Goal: Task Accomplishment & Management: Complete application form

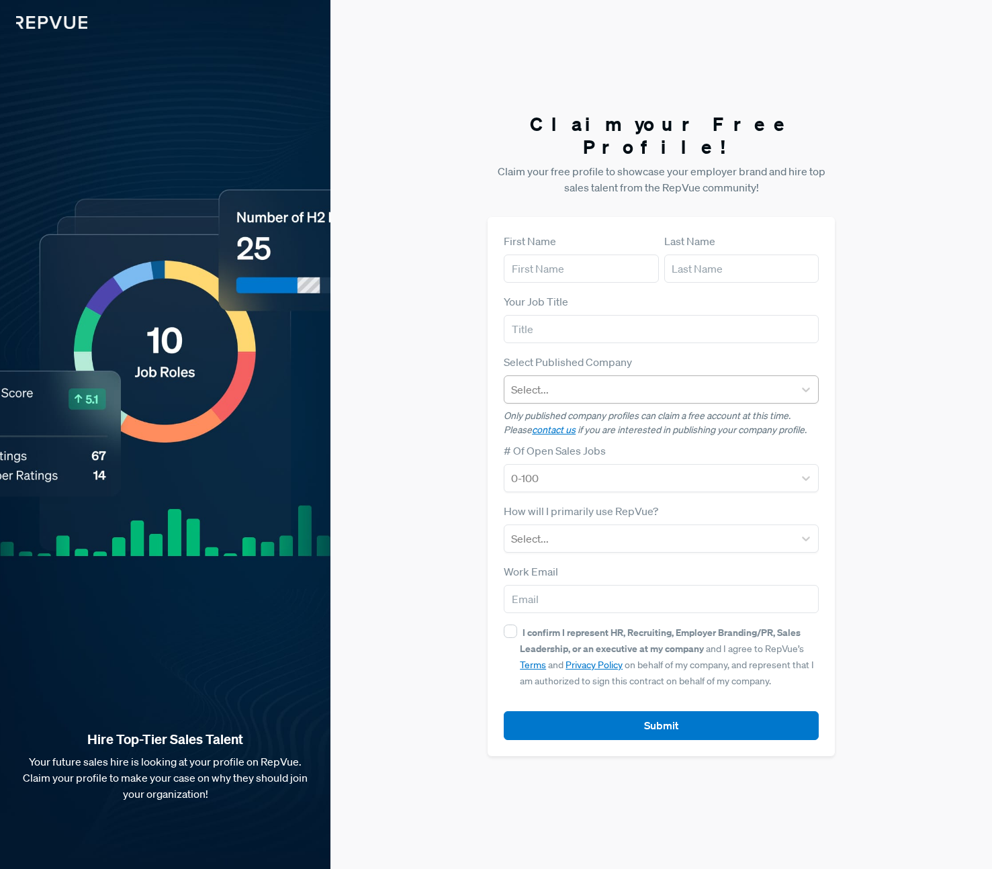
click at [547, 380] on div at bounding box center [649, 389] width 276 height 19
type input "8"
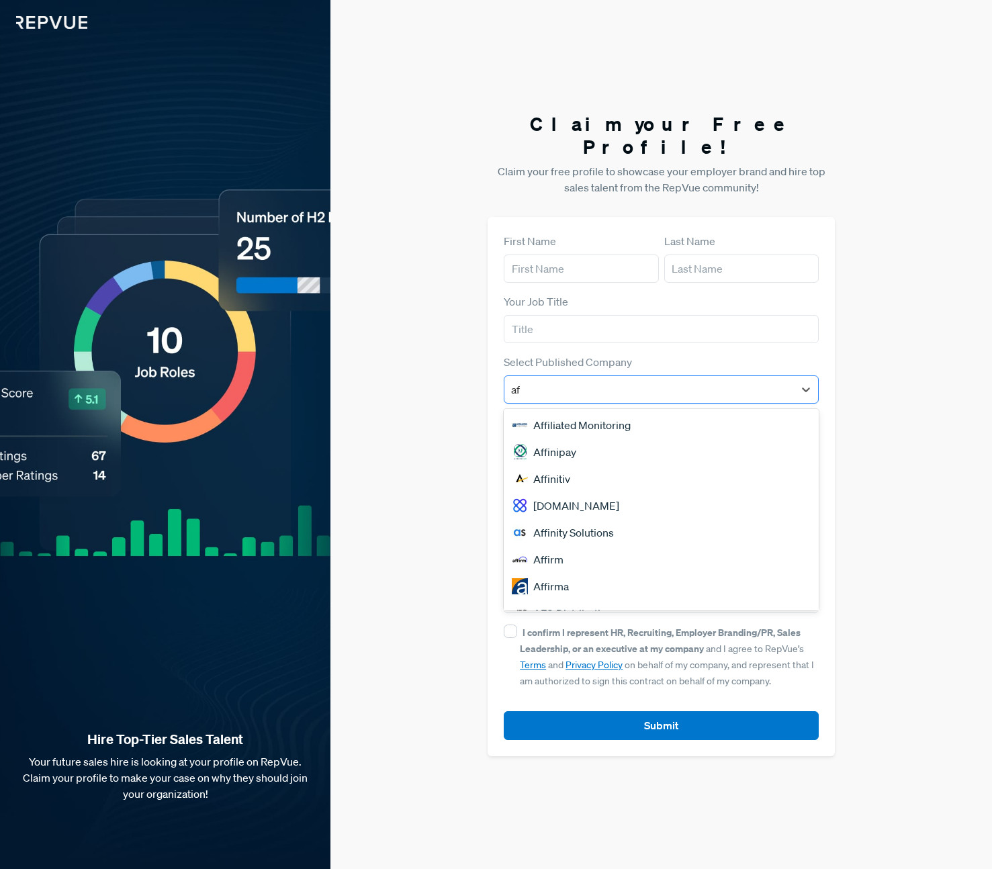
type input "aff"
click at [548, 442] on div "Affinipay" at bounding box center [661, 451] width 315 height 27
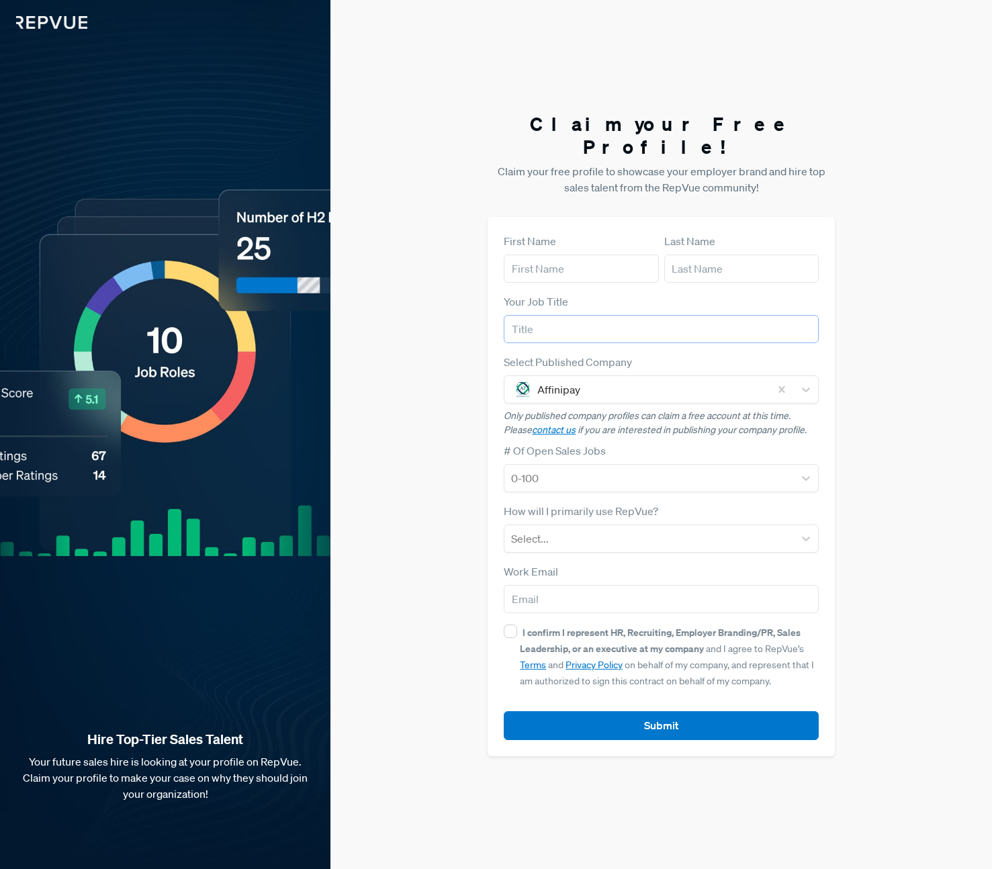
click at [537, 328] on input "text" at bounding box center [661, 329] width 315 height 28
type input "Recruiting Coordinator"
click at [524, 254] on input "text" at bounding box center [581, 268] width 154 height 28
type input "[PERSON_NAME]"
click at [690, 266] on input "text" at bounding box center [741, 268] width 154 height 28
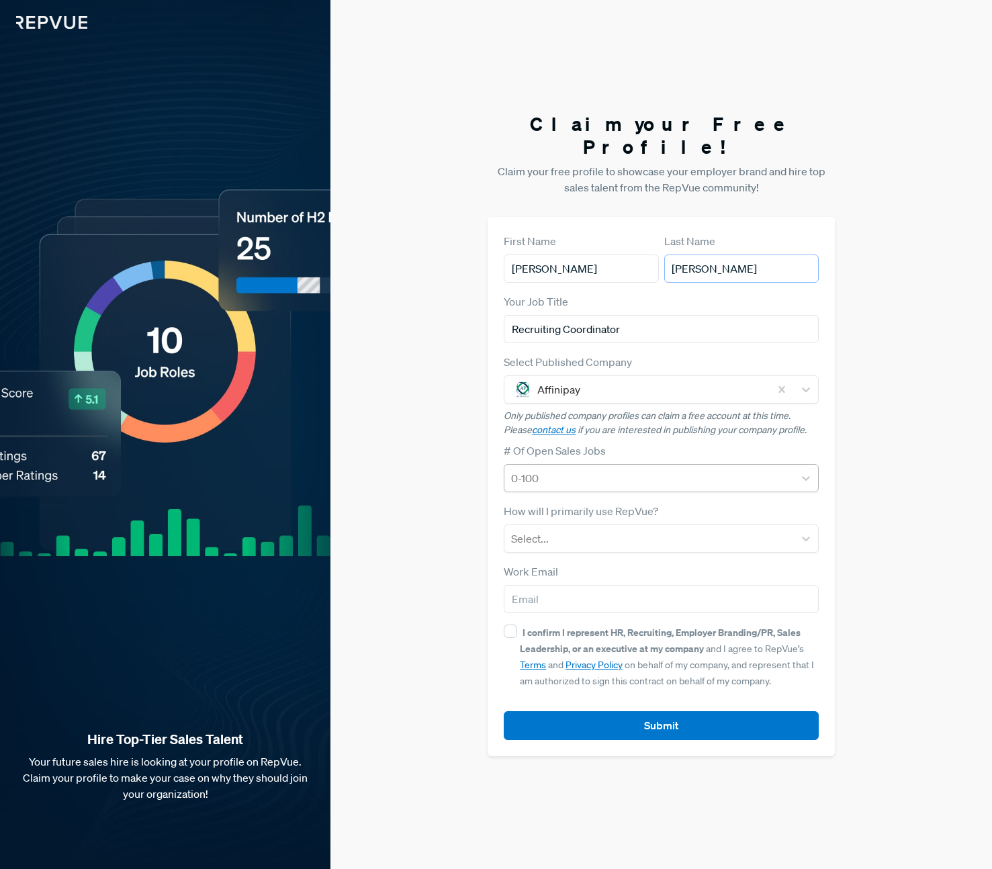
type input "[PERSON_NAME]"
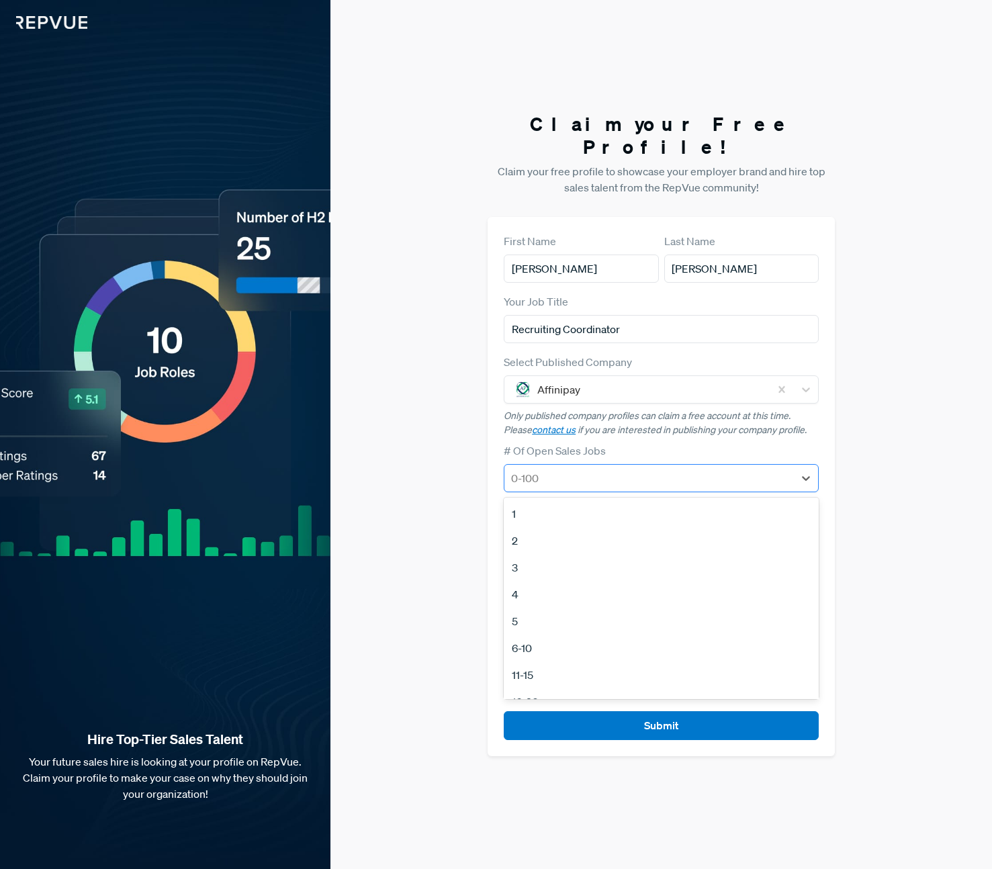
click at [609, 472] on div at bounding box center [649, 478] width 276 height 19
click at [567, 644] on div "51-100" at bounding box center [661, 651] width 315 height 27
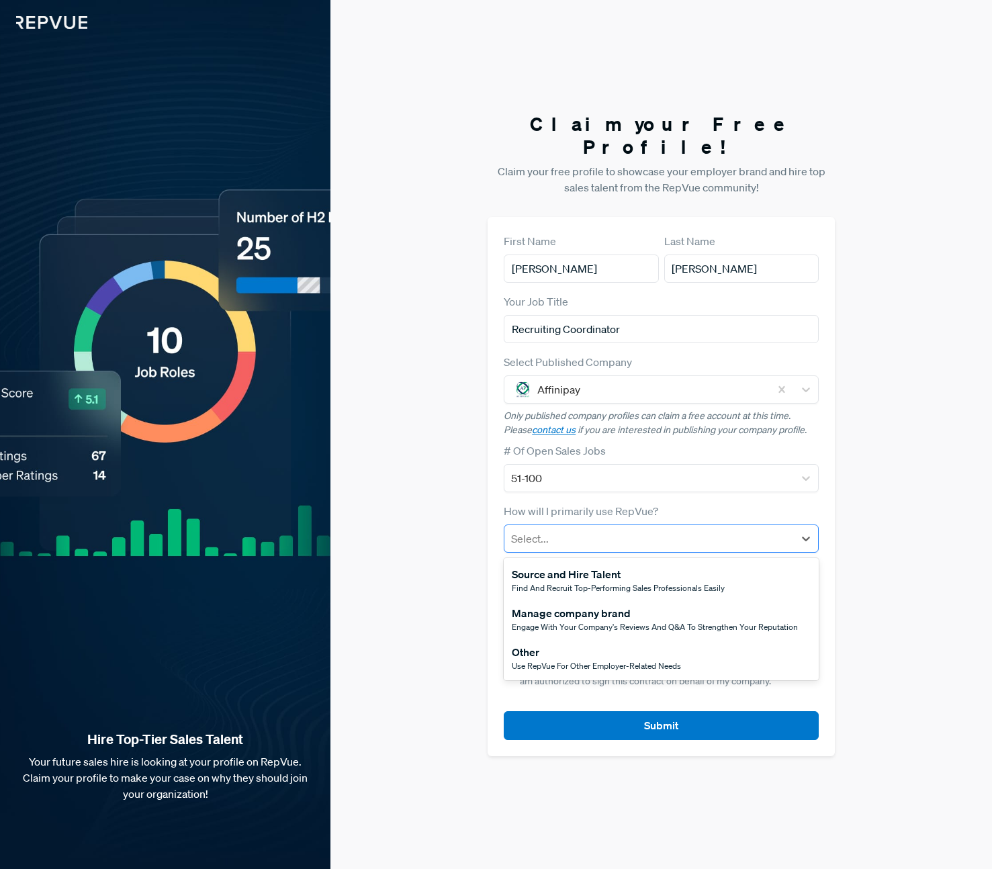
click at [649, 530] on div at bounding box center [649, 538] width 276 height 19
click at [648, 608] on div "Manage company brand" at bounding box center [655, 613] width 286 height 16
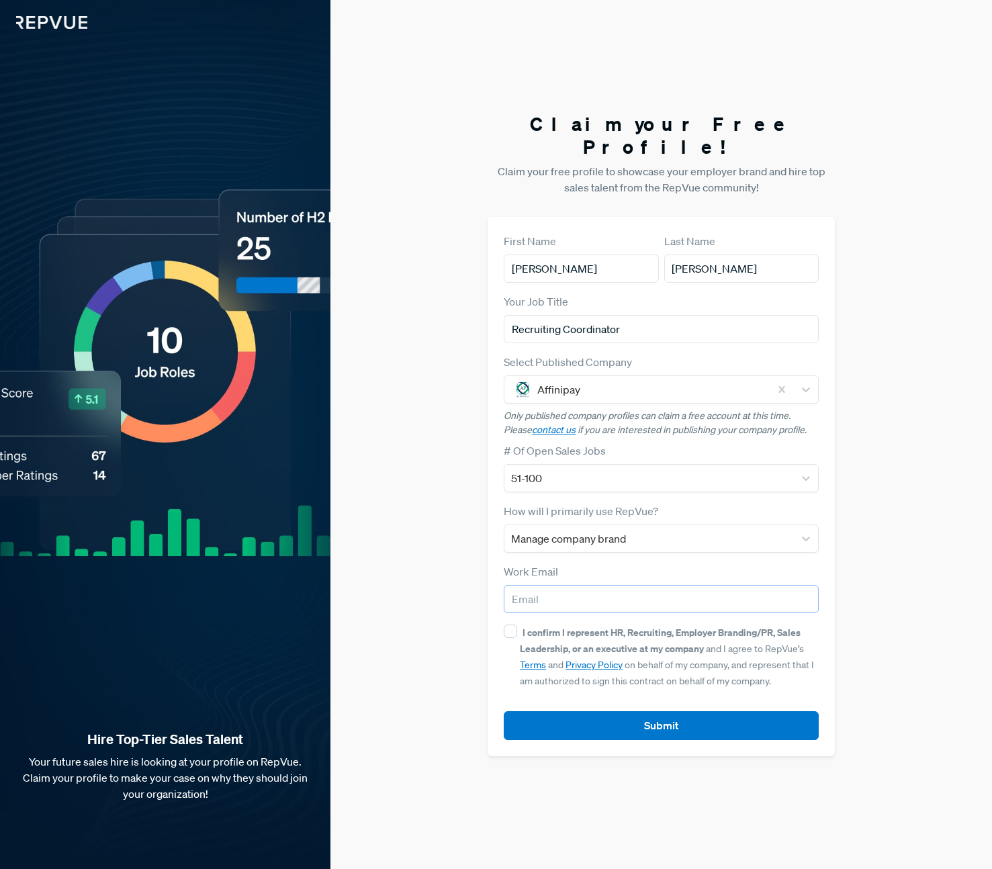
click at [603, 596] on input "email" at bounding box center [661, 599] width 315 height 28
type input "[PERSON_NAME][EMAIL_ADDRESS][PERSON_NAME][DOMAIN_NAME]"
click at [514, 624] on input "I confirm I represent HR, Recruiting, Employer Branding/PR, Sales Leadership, o…" at bounding box center [510, 630] width 13 height 13
checkbox input "true"
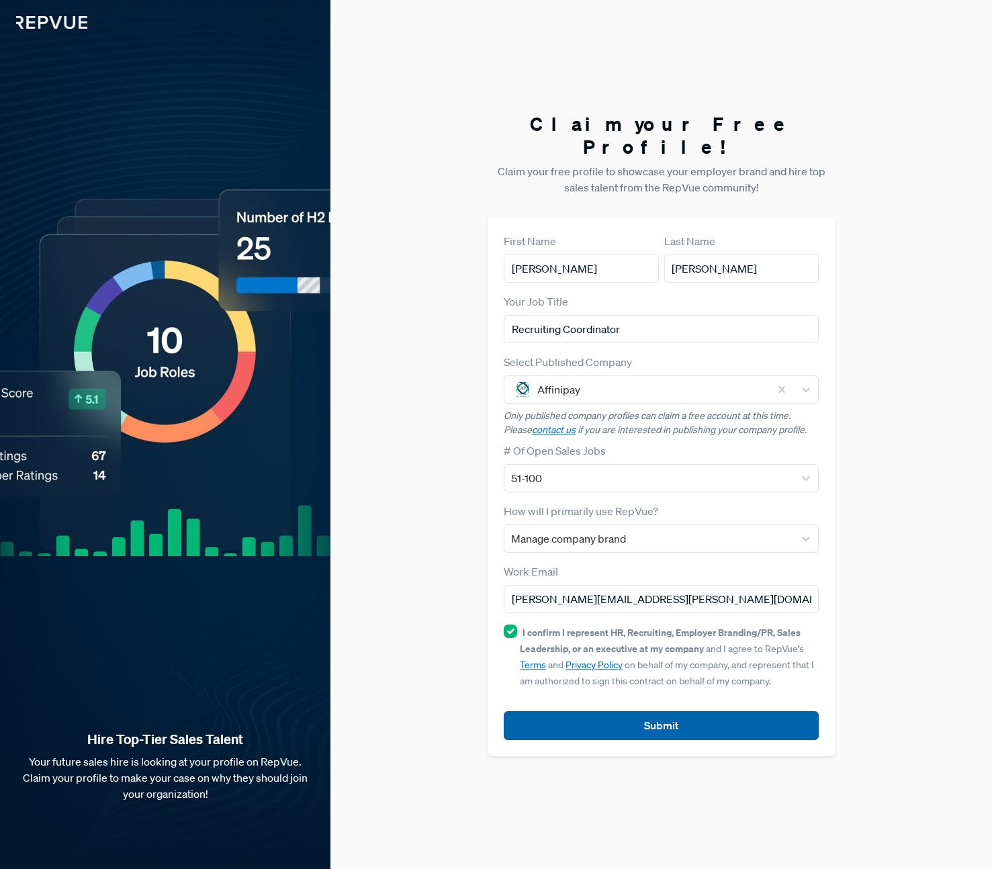
click at [588, 720] on button "Submit" at bounding box center [661, 725] width 315 height 29
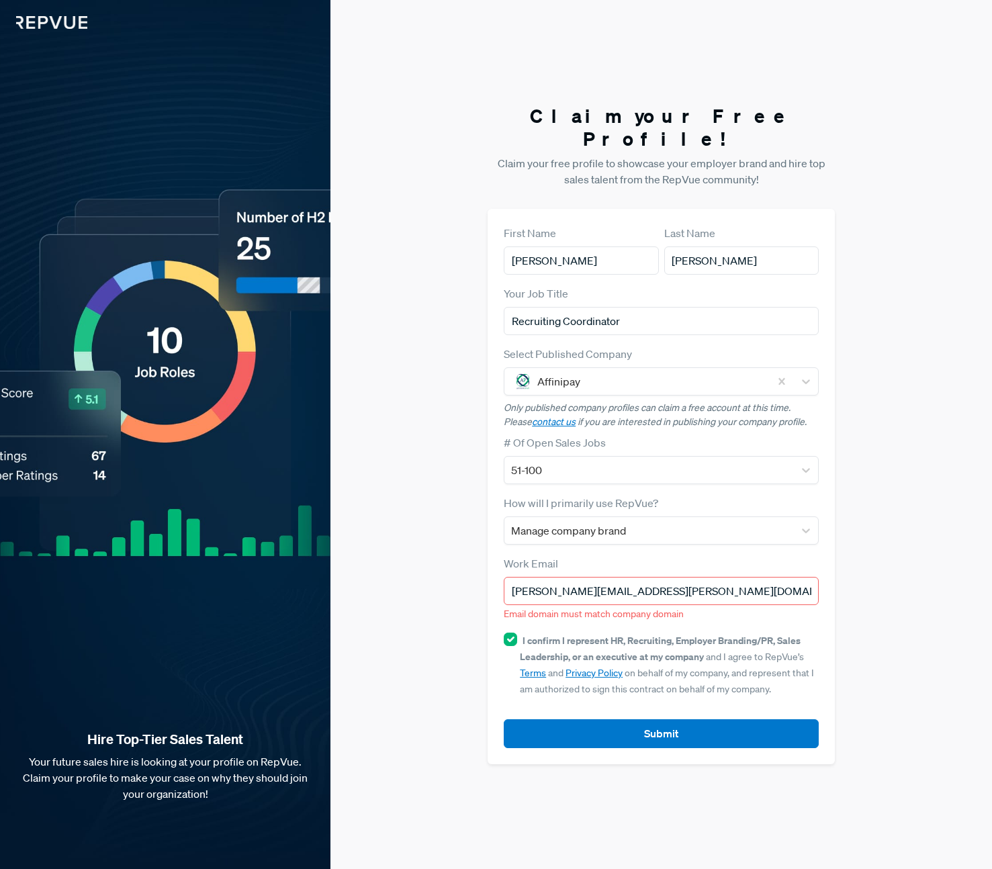
drag, startPoint x: 589, startPoint y: 579, endPoint x: 572, endPoint y: 577, distance: 16.9
click at [572, 577] on input "[PERSON_NAME][EMAIL_ADDRESS][PERSON_NAME][DOMAIN_NAME]" at bounding box center [661, 591] width 315 height 28
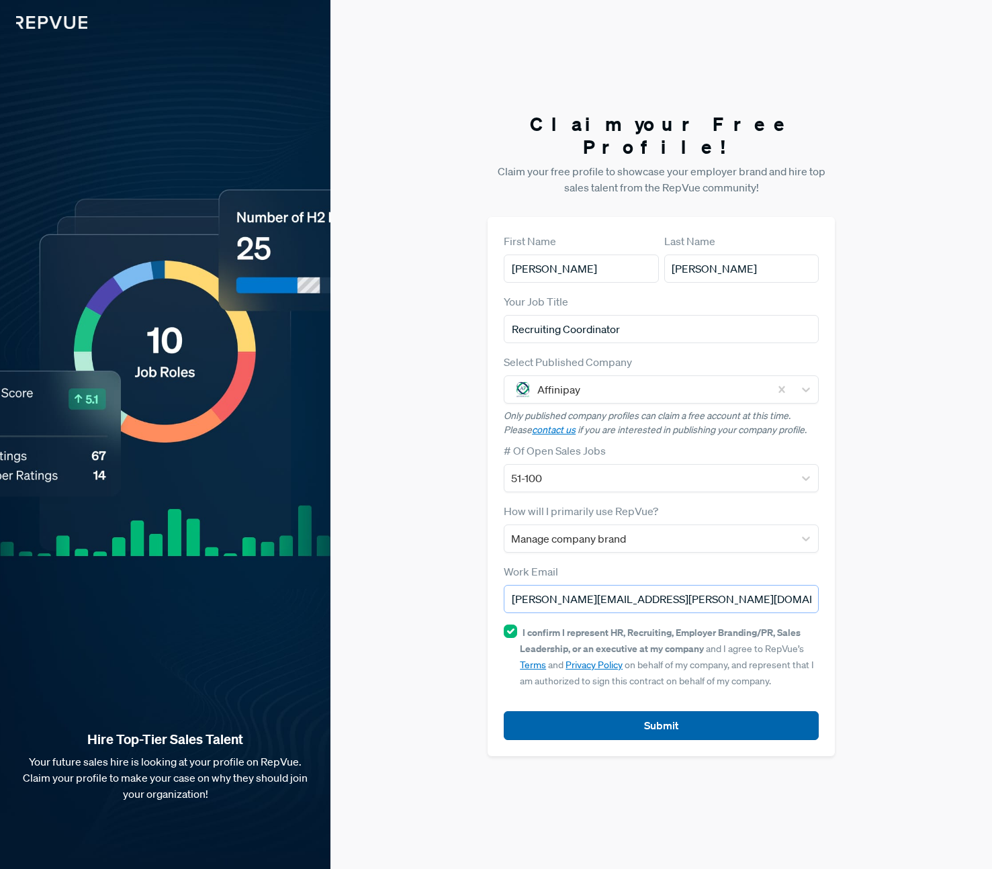
type input "[PERSON_NAME][EMAIL_ADDRESS][PERSON_NAME][DOMAIN_NAME]"
click at [657, 720] on button "Submit" at bounding box center [661, 725] width 315 height 29
